Goal: Transaction & Acquisition: Purchase product/service

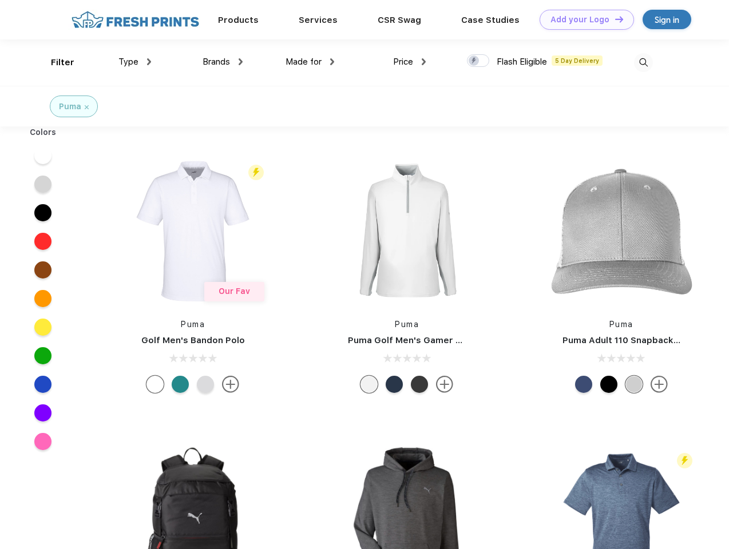
click at [582, 19] on link "Add your Logo Design Tool" at bounding box center [586, 20] width 94 height 20
click at [0, 0] on div "Design Tool" at bounding box center [0, 0] width 0 height 0
click at [614, 19] on link "Add your Logo Design Tool" at bounding box center [586, 20] width 94 height 20
click at [55, 62] on div "Filter" at bounding box center [62, 62] width 23 height 13
click at [135, 62] on span "Type" at bounding box center [128, 62] width 20 height 10
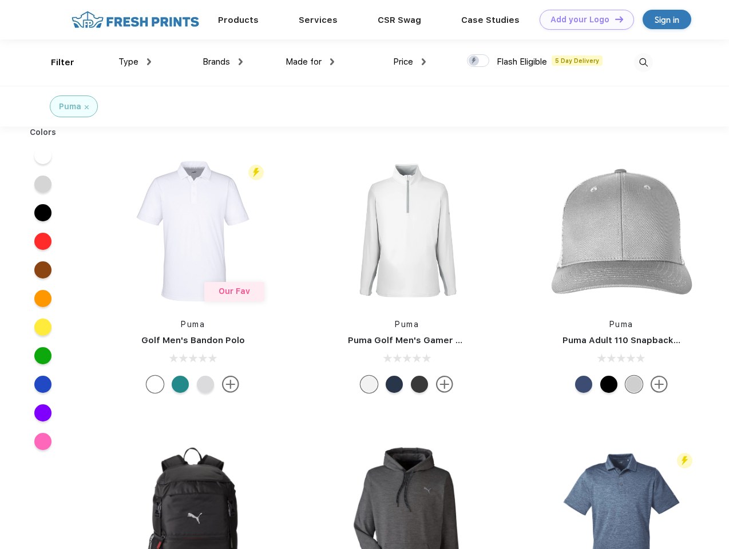
click at [223, 62] on span "Brands" at bounding box center [216, 62] width 27 height 10
click at [310, 62] on span "Made for" at bounding box center [303, 62] width 36 height 10
click at [410, 62] on span "Price" at bounding box center [403, 62] width 20 height 10
click at [478, 61] on div at bounding box center [478, 60] width 22 height 13
click at [474, 61] on input "checkbox" at bounding box center [470, 57] width 7 height 7
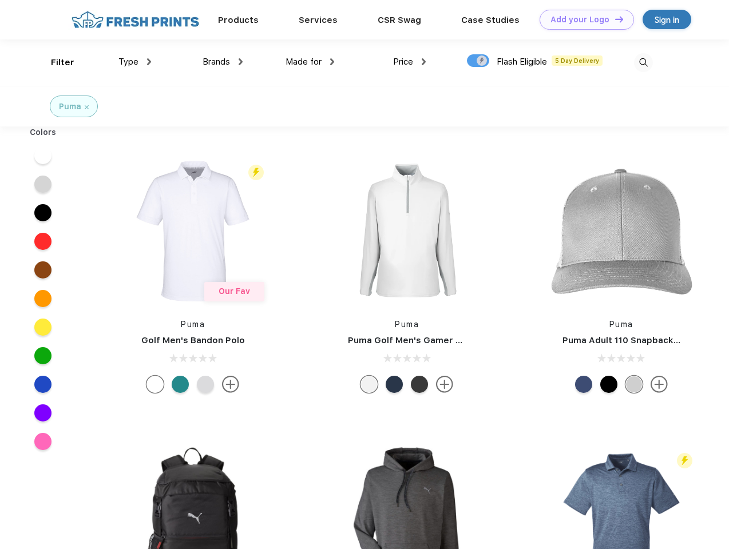
click at [643, 62] on img at bounding box center [643, 62] width 19 height 19
